Goal: Transaction & Acquisition: Purchase product/service

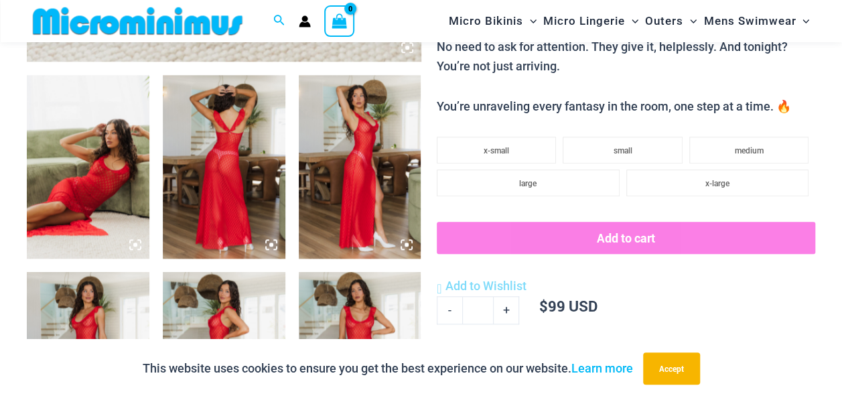
scroll to position [593, 0]
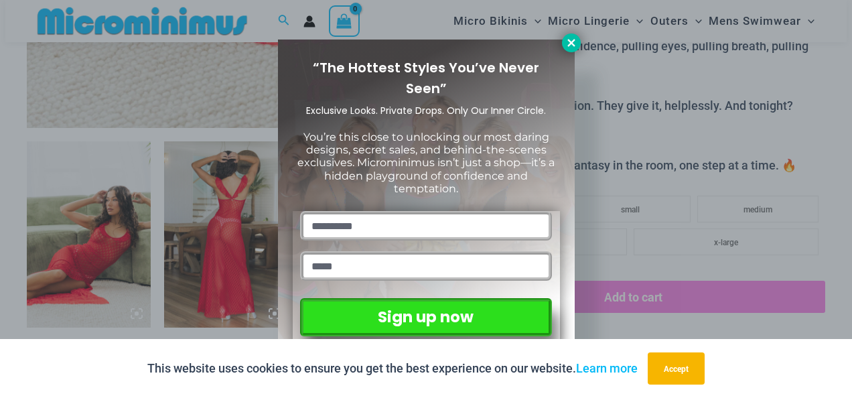
click at [575, 42] on icon at bounding box center [571, 43] width 12 height 12
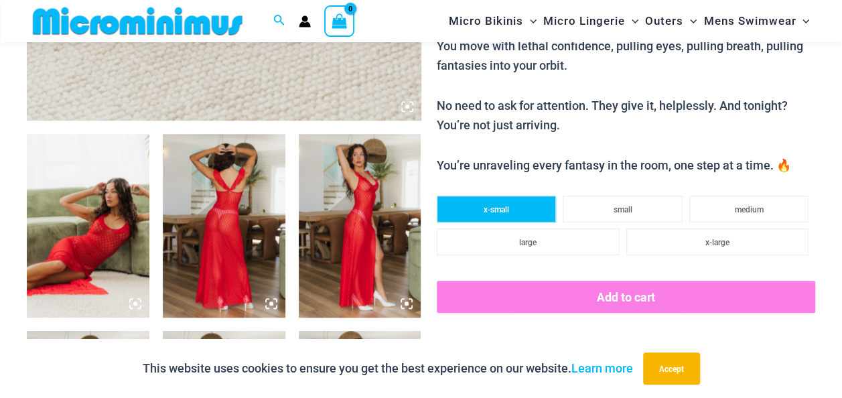
click at [508, 206] on span "x-small" at bounding box center [496, 209] width 25 height 9
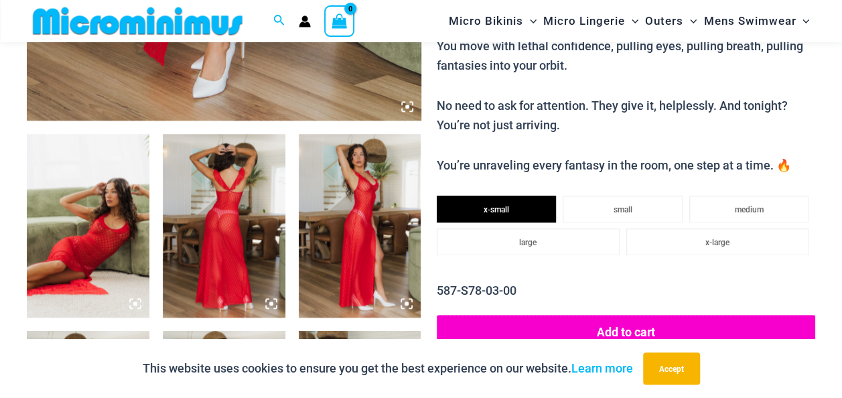
click at [620, 323] on button "Add to cart" at bounding box center [626, 331] width 378 height 33
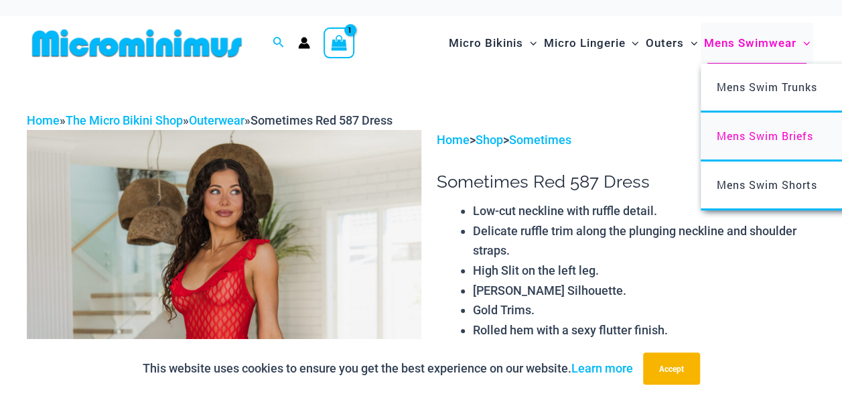
scroll to position [0, 0]
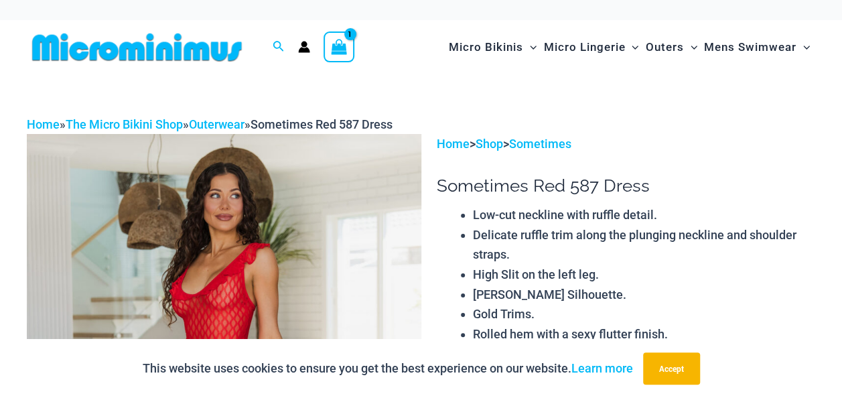
click at [335, 45] on icon "View Shopping Cart, 1 items" at bounding box center [339, 47] width 15 height 15
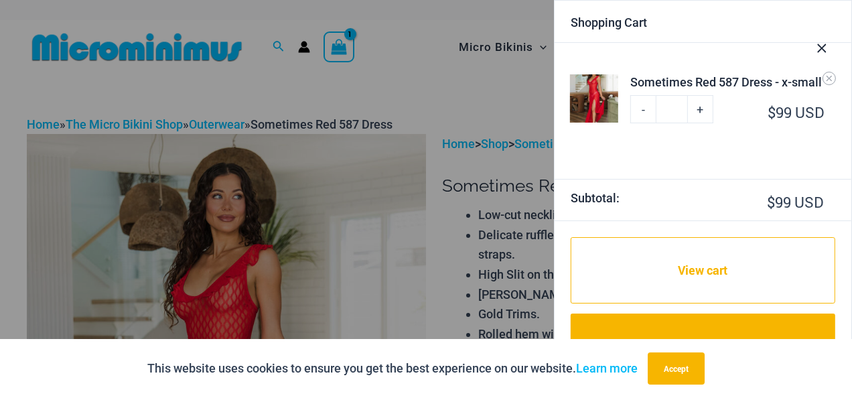
click at [825, 42] on icon "Close Cart Drawer" at bounding box center [821, 48] width 15 height 15
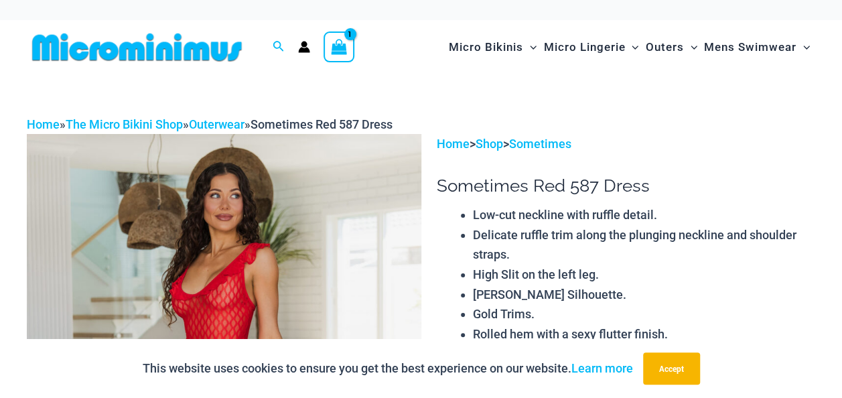
click at [303, 48] on icon "Account icon link" at bounding box center [304, 50] width 11 height 5
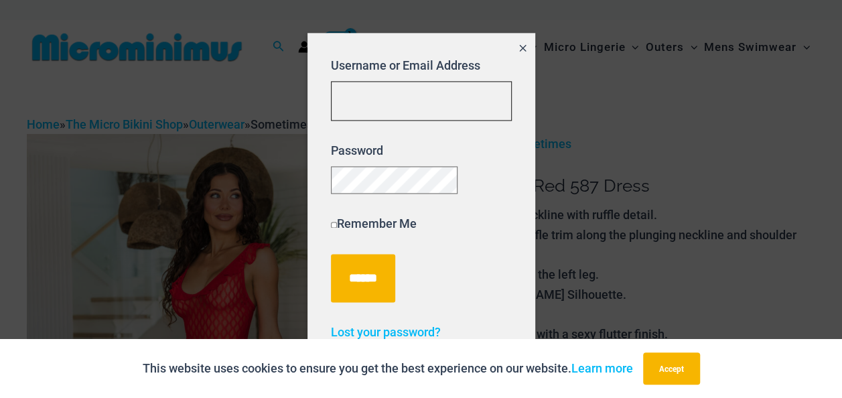
click at [414, 101] on input "Username or Email Address" at bounding box center [421, 101] width 181 height 40
click at [386, 95] on input "**********" at bounding box center [421, 101] width 181 height 40
type input "**********"
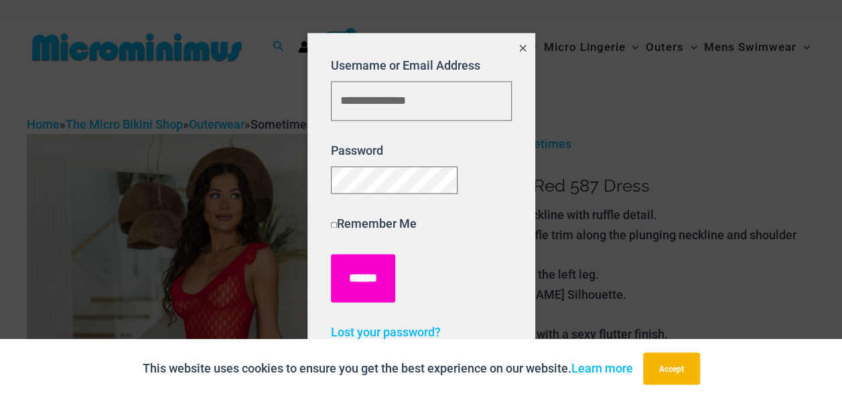
click at [364, 273] on input "******" at bounding box center [363, 278] width 64 height 48
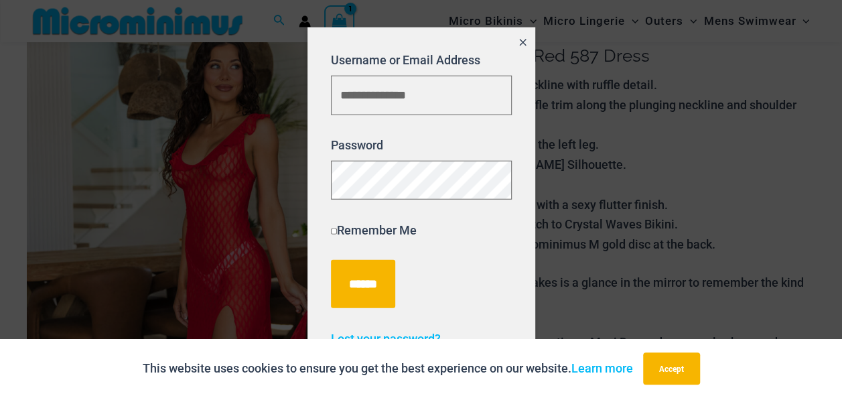
scroll to position [123, 0]
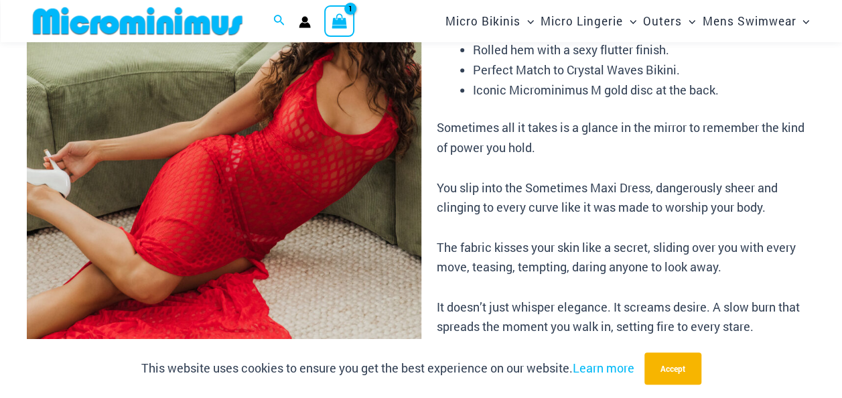
scroll to position [255, 0]
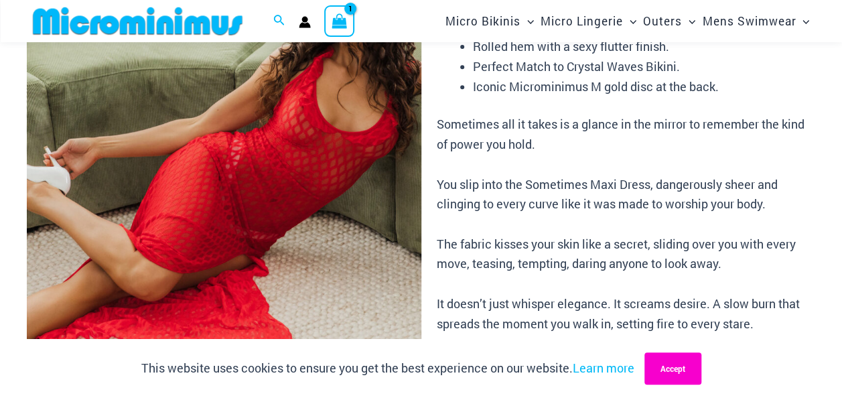
click at [670, 368] on button "Accept" at bounding box center [672, 368] width 57 height 32
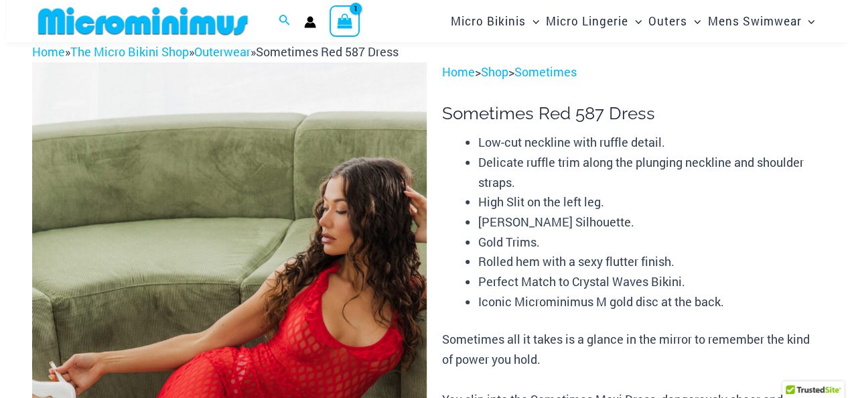
scroll to position [0, 0]
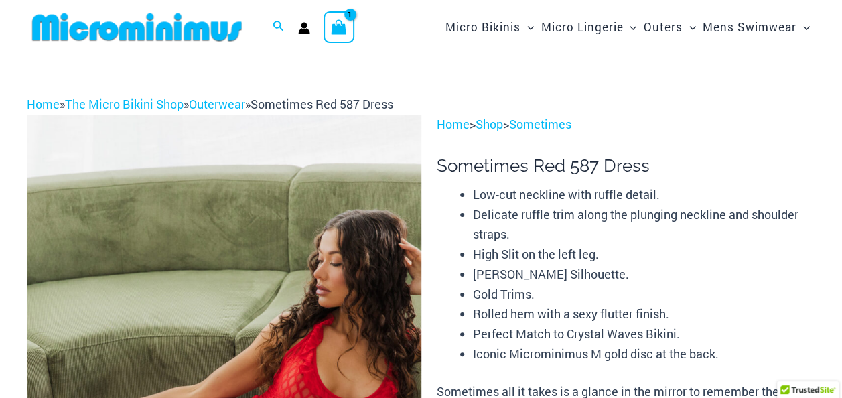
click at [333, 23] on icon "View Shopping Cart, 1 items" at bounding box center [339, 26] width 15 height 15
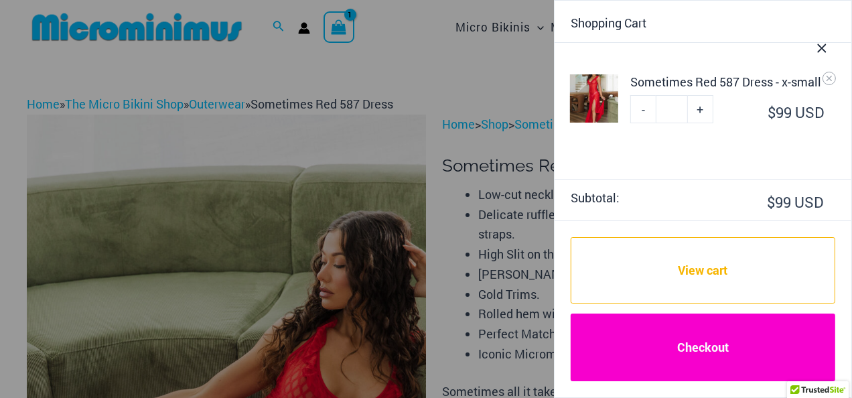
click at [711, 347] on link "Checkout" at bounding box center [703, 347] width 265 height 68
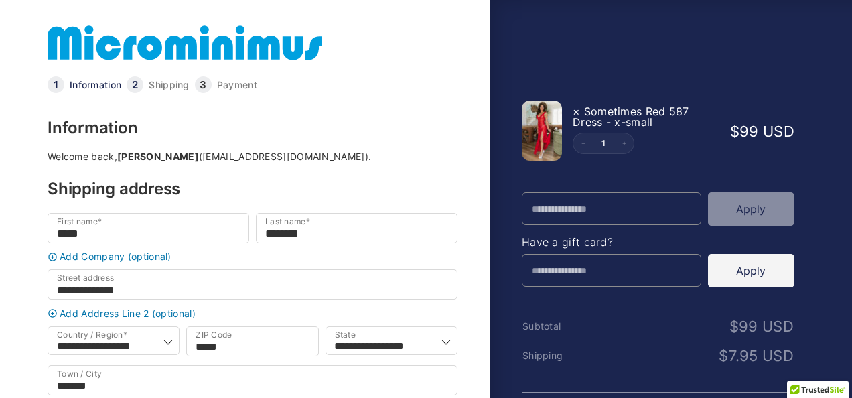
select select "**"
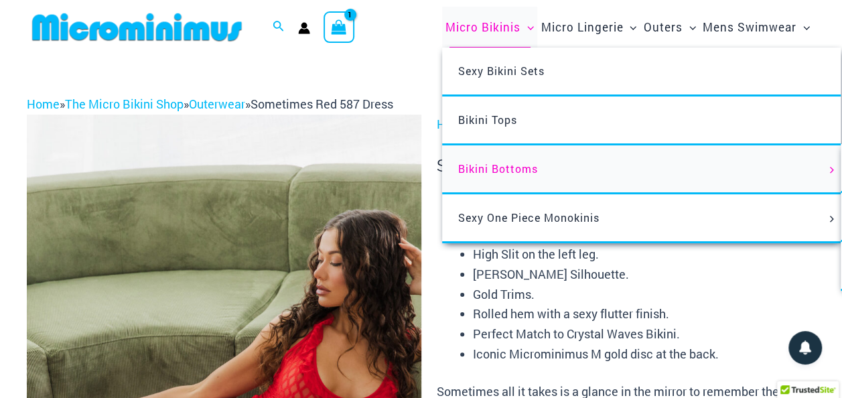
click at [504, 163] on span "Bikini Bottoms" at bounding box center [498, 168] width 80 height 14
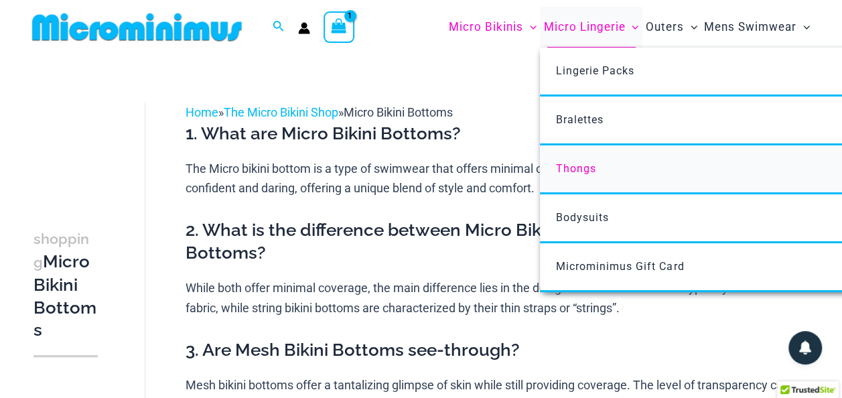
click at [577, 163] on span "Thongs" at bounding box center [576, 168] width 40 height 13
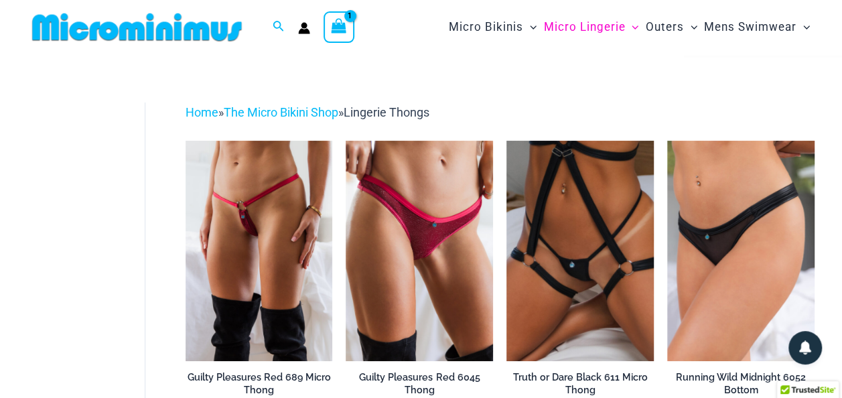
click at [338, 29] on icon "View Shopping Cart, 1 items" at bounding box center [338, 25] width 15 height 15
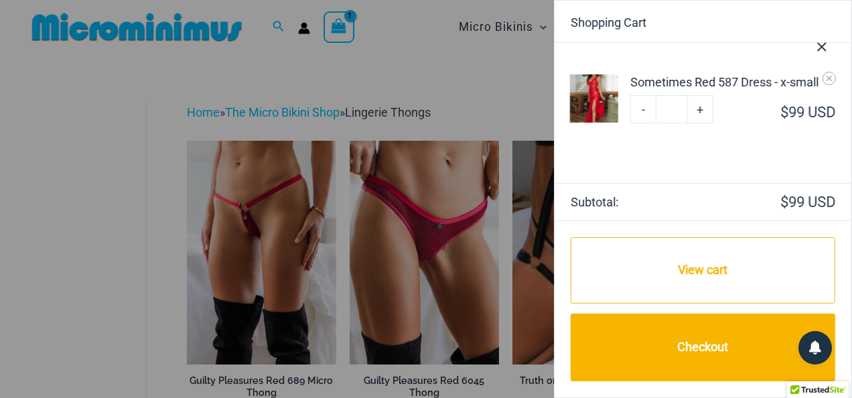
click at [423, 48] on div at bounding box center [426, 199] width 852 height 398
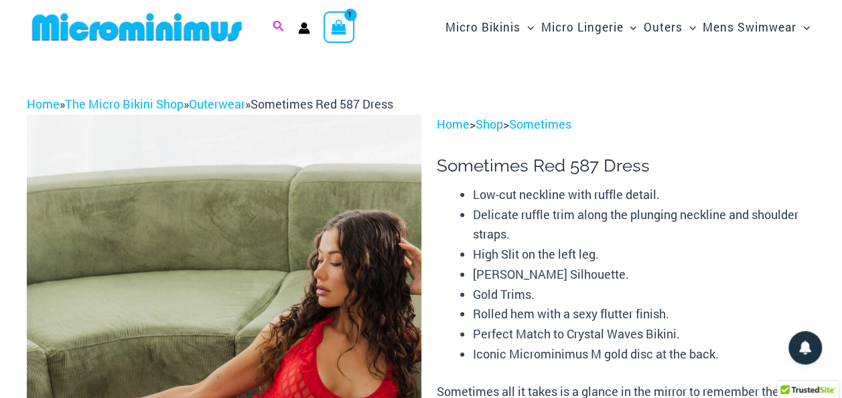
click at [274, 28] on icon "Search icon link" at bounding box center [278, 27] width 11 height 12
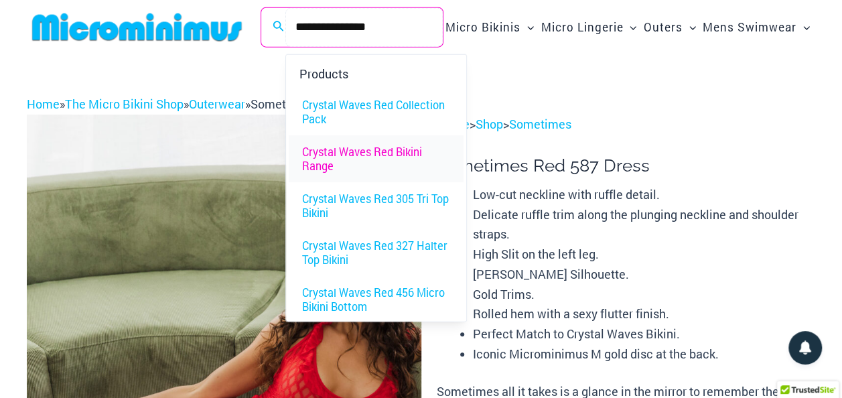
type input "**********"
click at [372, 145] on span "Crystal Waves Red Bikini Range" at bounding box center [376, 159] width 148 height 28
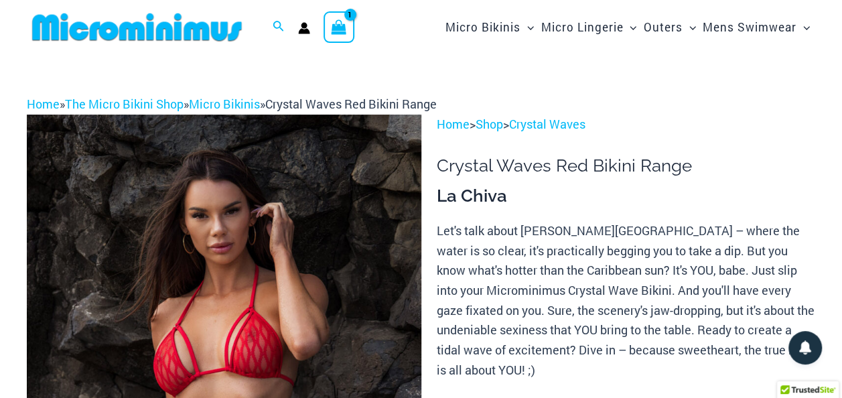
click at [338, 23] on icon "View Shopping Cart, 1 items" at bounding box center [339, 26] width 15 height 15
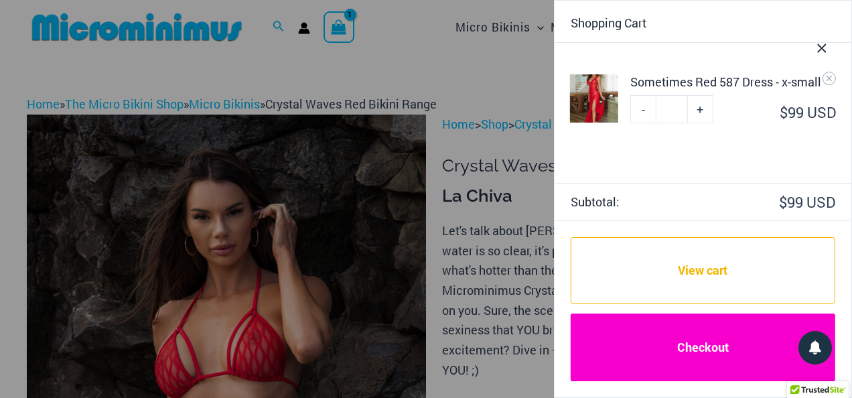
click at [707, 348] on link "Checkout" at bounding box center [703, 347] width 265 height 68
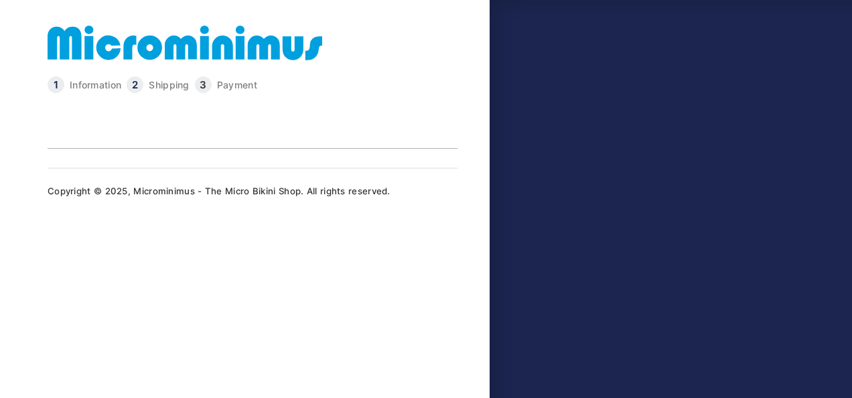
select select "**"
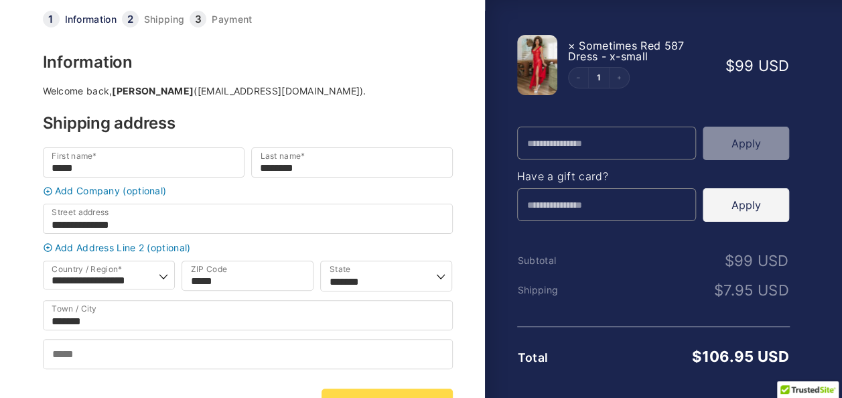
scroll to position [134, 0]
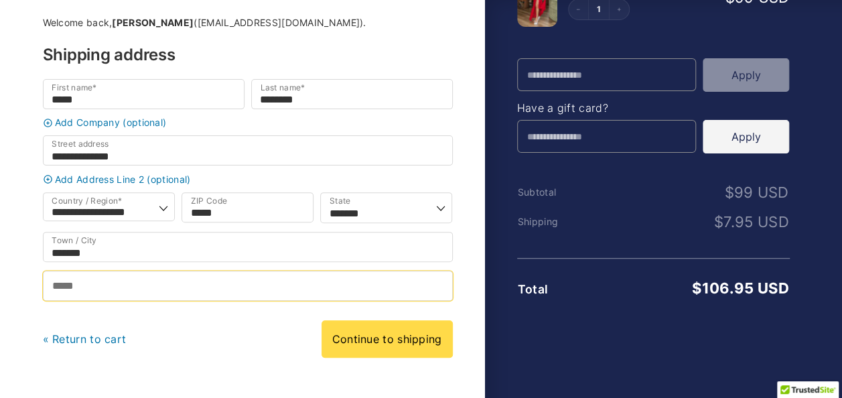
click at [177, 288] on input "Phone *" at bounding box center [248, 286] width 410 height 30
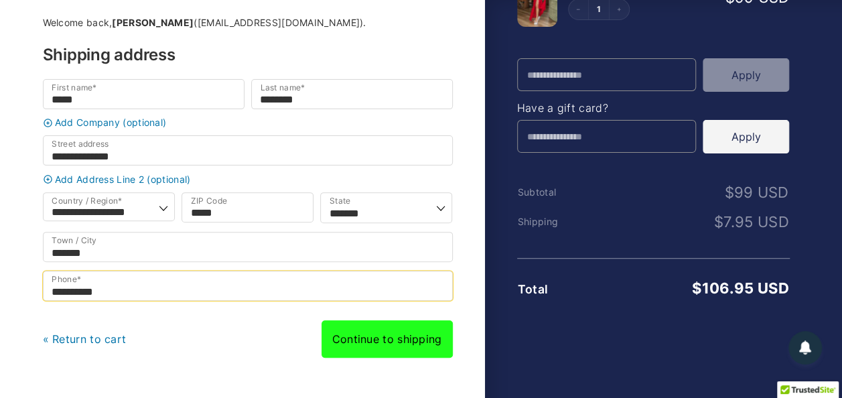
type input "**********"
click at [378, 342] on link "Continue to shipping" at bounding box center [386, 339] width 131 height 38
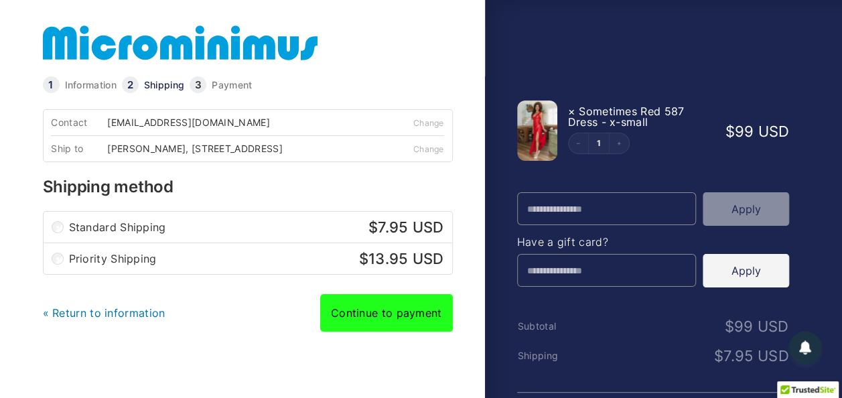
click at [372, 317] on link "Continue to payment" at bounding box center [386, 313] width 133 height 38
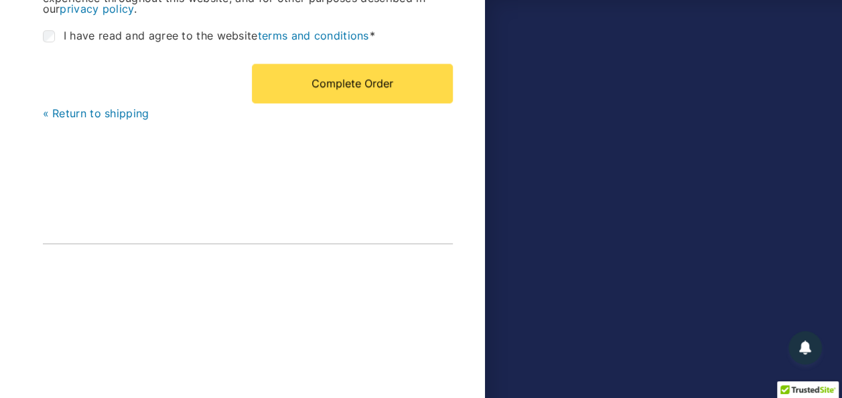
scroll to position [897, 0]
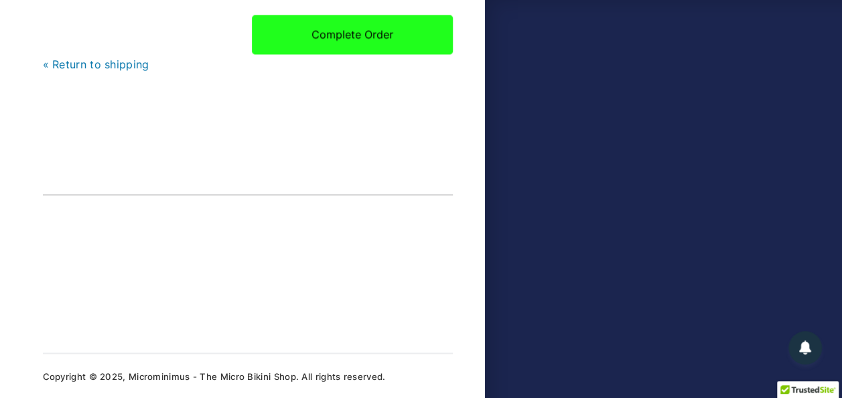
click at [346, 32] on button "Complete Order" at bounding box center [352, 34] width 201 height 39
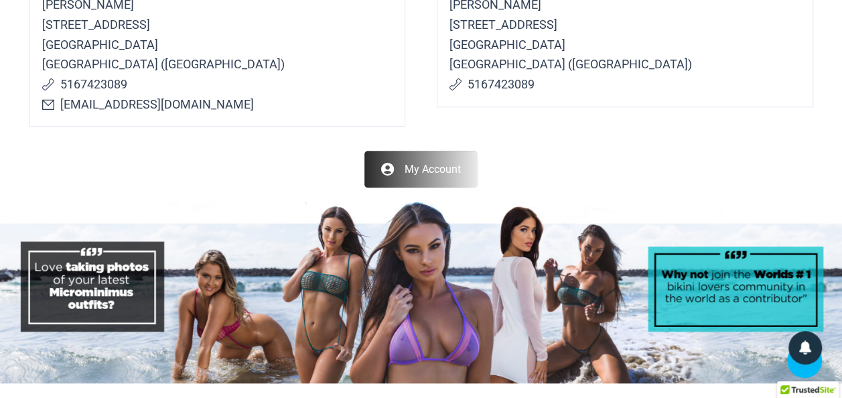
scroll to position [603, 0]
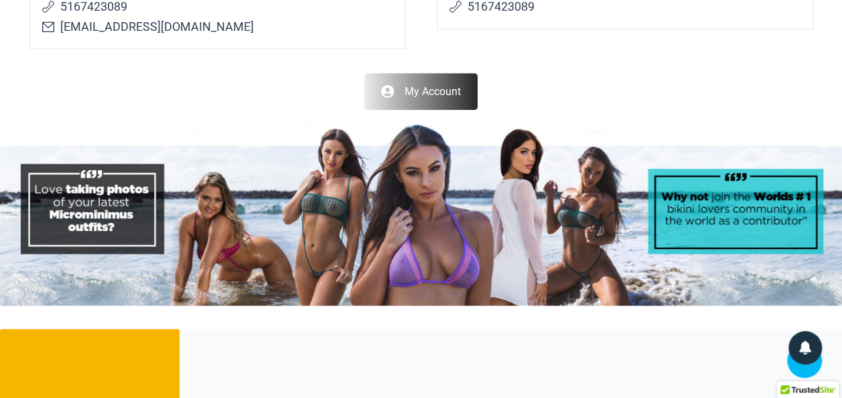
click at [419, 88] on link "My Account" at bounding box center [420, 91] width 113 height 37
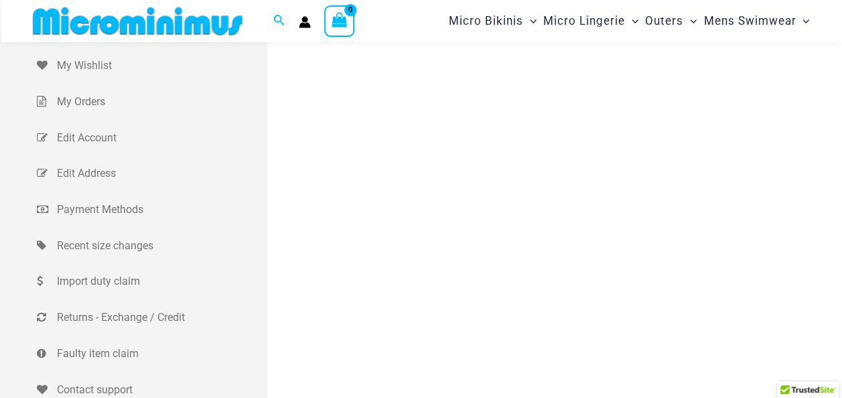
scroll to position [122, 0]
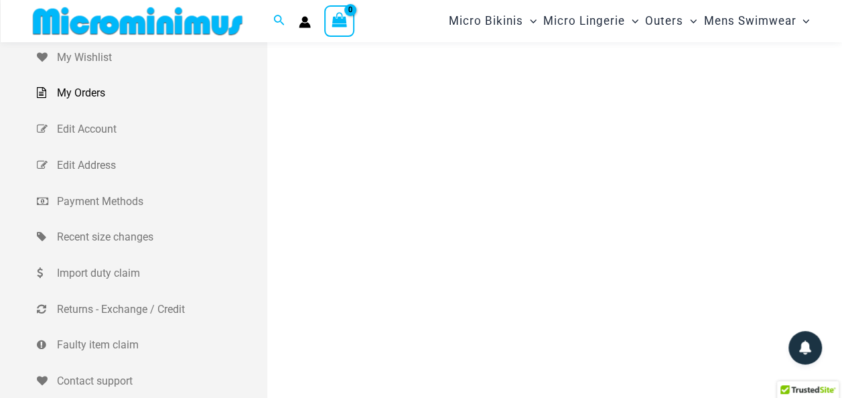
click at [87, 90] on span "My Orders" at bounding box center [160, 93] width 207 height 20
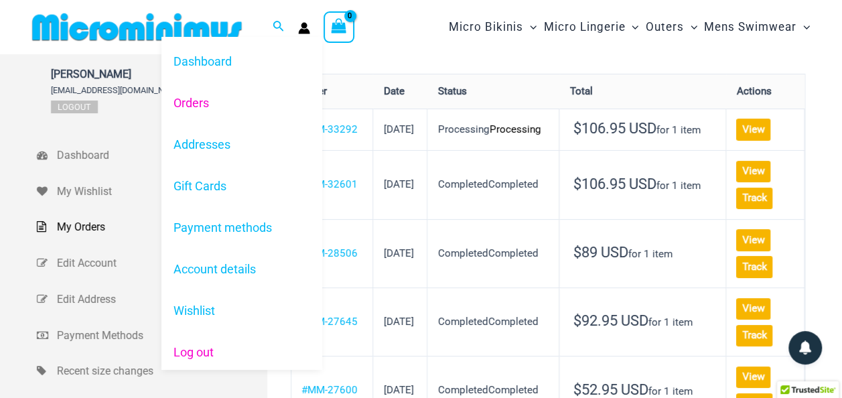
click at [189, 343] on link "Log out" at bounding box center [241, 353] width 161 height 42
